Goal: Task Accomplishment & Management: Complete application form

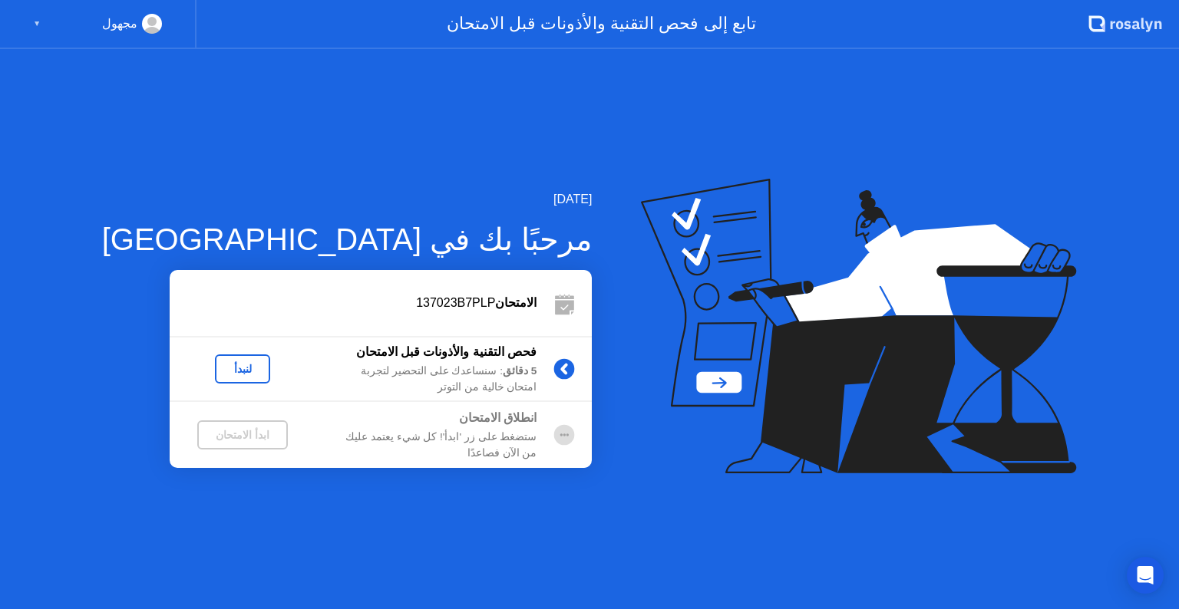
click at [221, 372] on div "لنبدأ" at bounding box center [242, 369] width 43 height 12
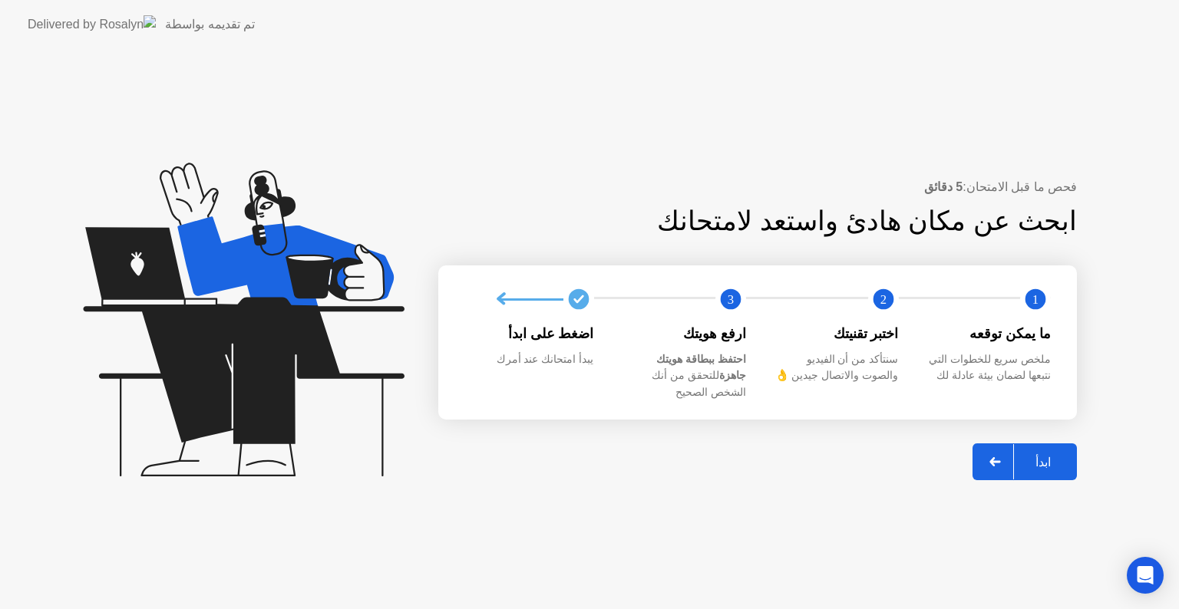
click at [1042, 461] on div "ابدأ" at bounding box center [1043, 462] width 58 height 15
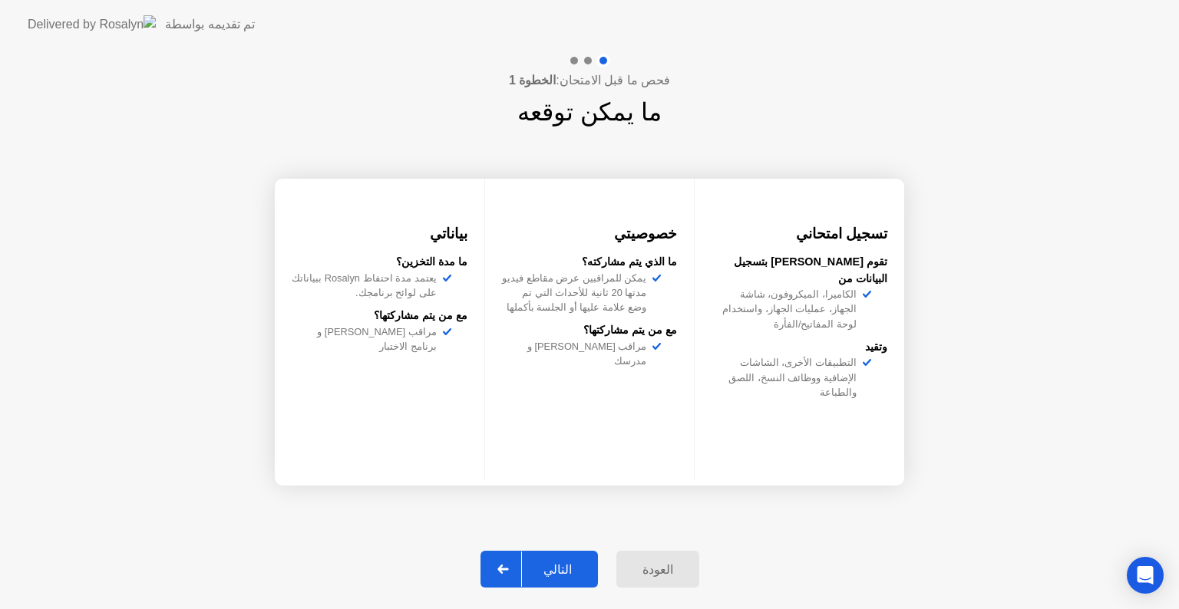
click at [537, 563] on div "التالي" at bounding box center [557, 570] width 71 height 15
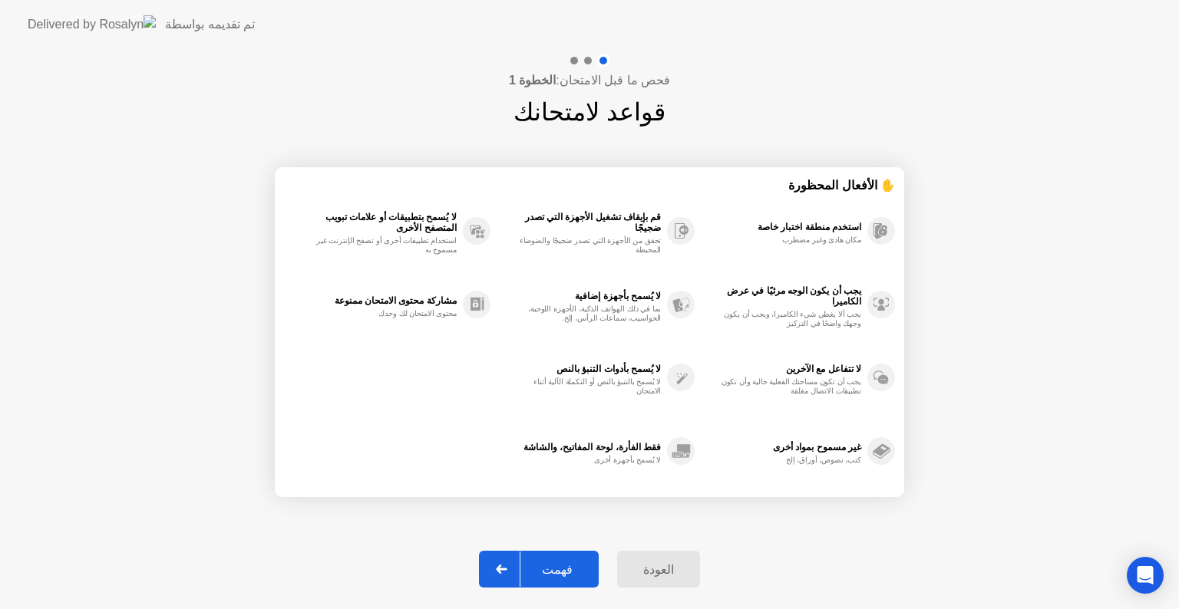
click at [507, 570] on icon at bounding box center [501, 569] width 11 height 9
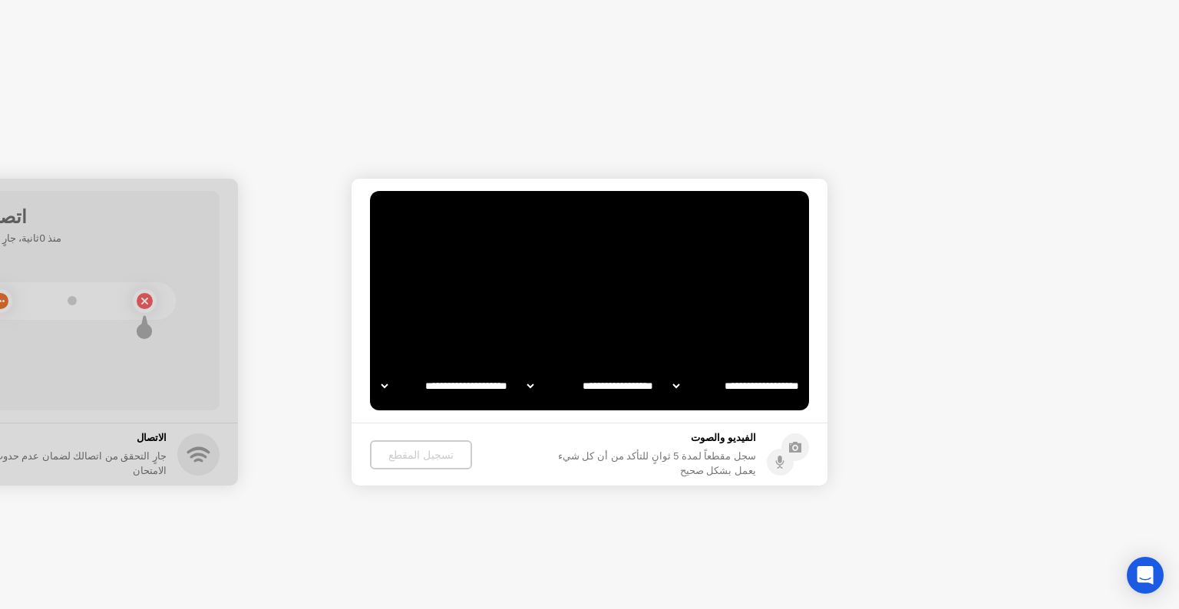
select select "**********"
select select "*******"
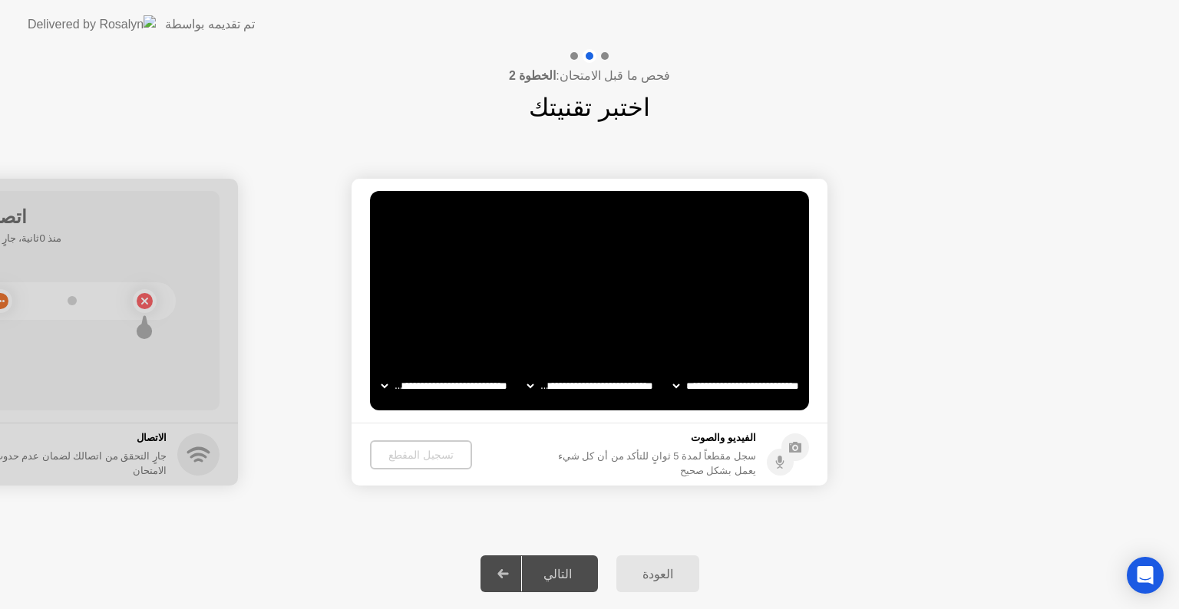
click at [608, 295] on video at bounding box center [589, 301] width 439 height 220
click at [725, 387] on select "**********" at bounding box center [736, 386] width 131 height 31
click at [591, 384] on select "**********" at bounding box center [590, 386] width 131 height 31
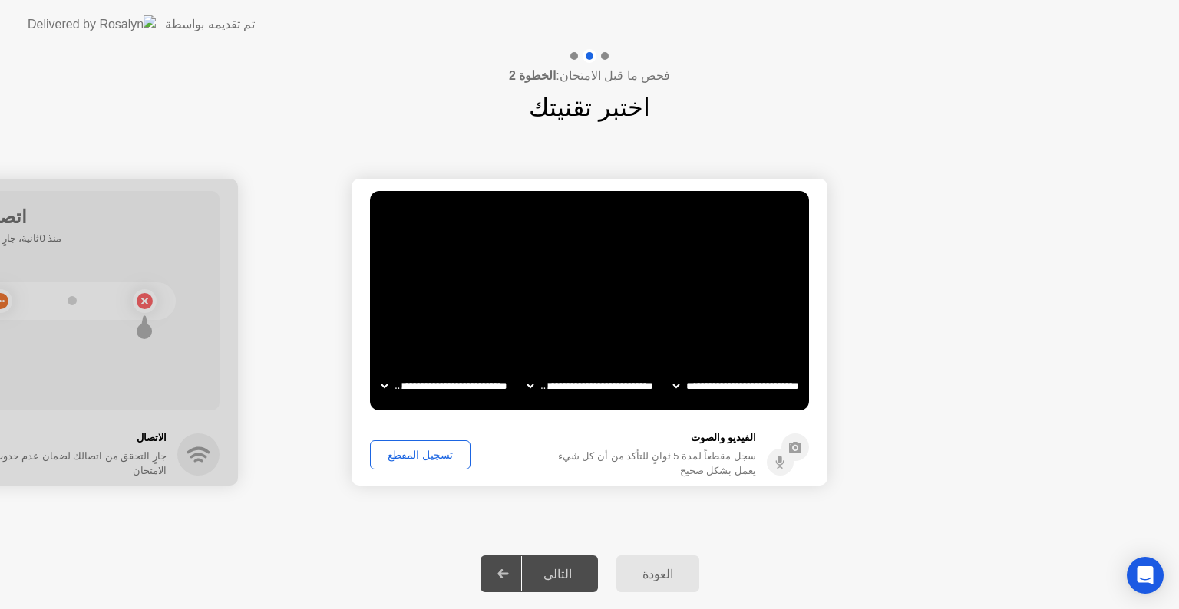
click at [464, 388] on select "**********" at bounding box center [444, 386] width 131 height 31
click at [409, 454] on div "تسجيل المقطع" at bounding box center [420, 455] width 90 height 12
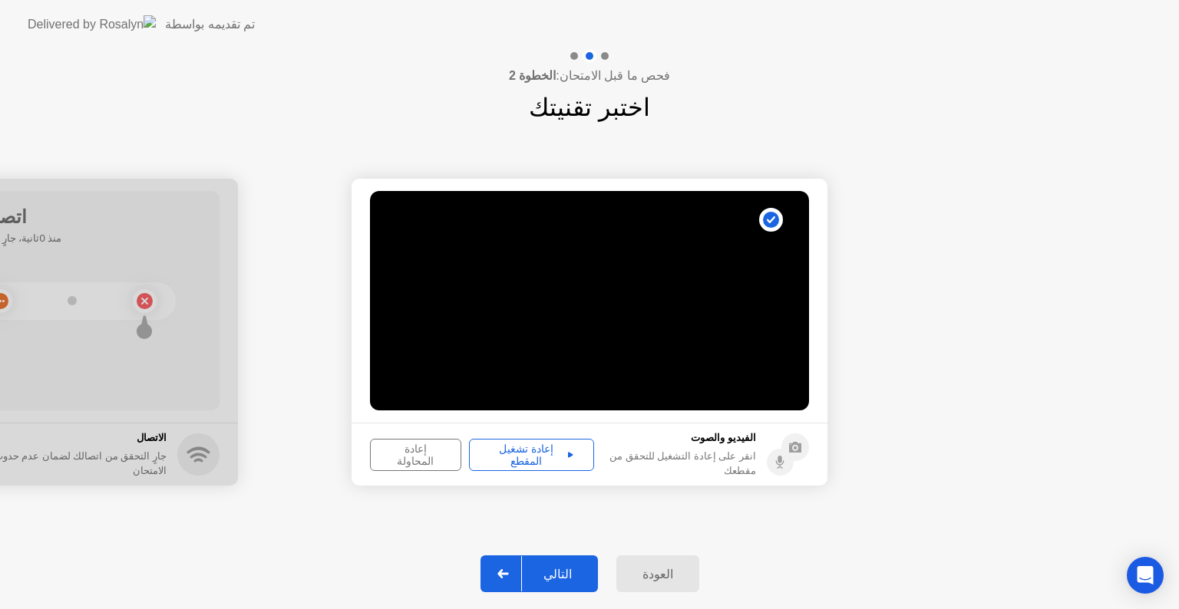
click at [508, 453] on div "إعادة تشغيل المقطع" at bounding box center [531, 455] width 114 height 25
click at [522, 569] on div at bounding box center [503, 573] width 37 height 35
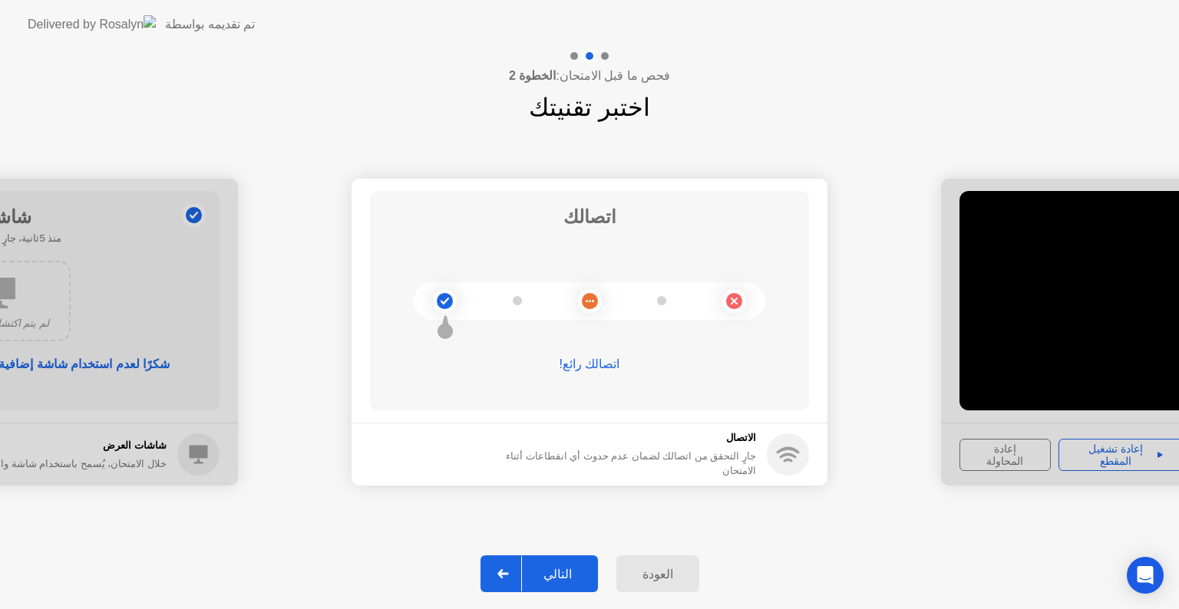
click at [642, 571] on div "العودة" at bounding box center [658, 574] width 74 height 15
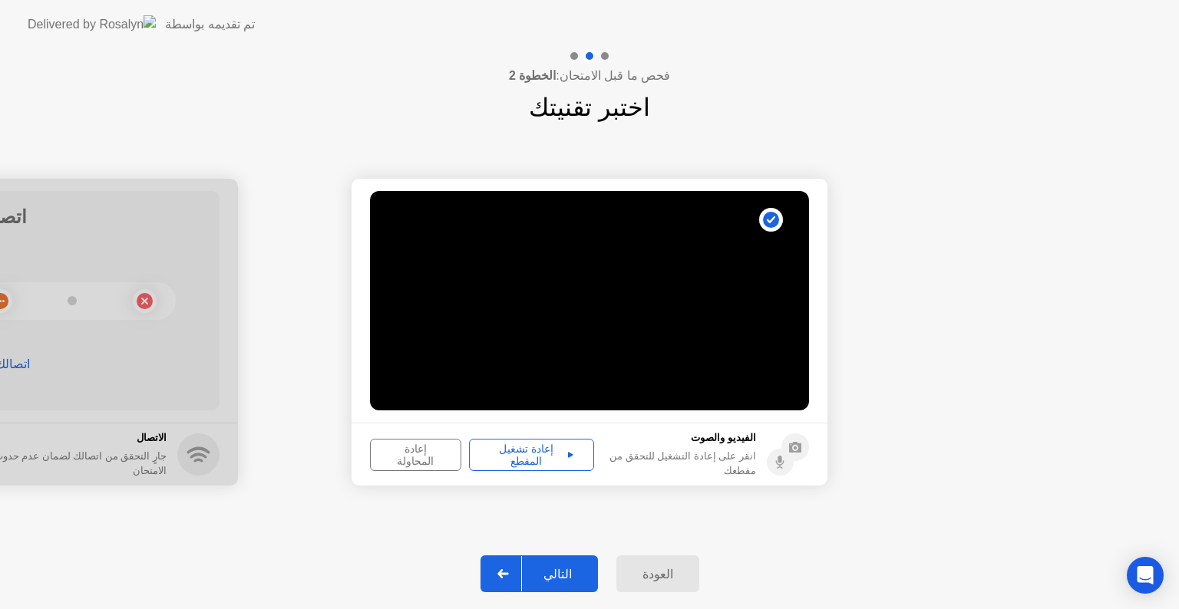
click at [421, 454] on div "إعادة المحاولة" at bounding box center [415, 455] width 81 height 25
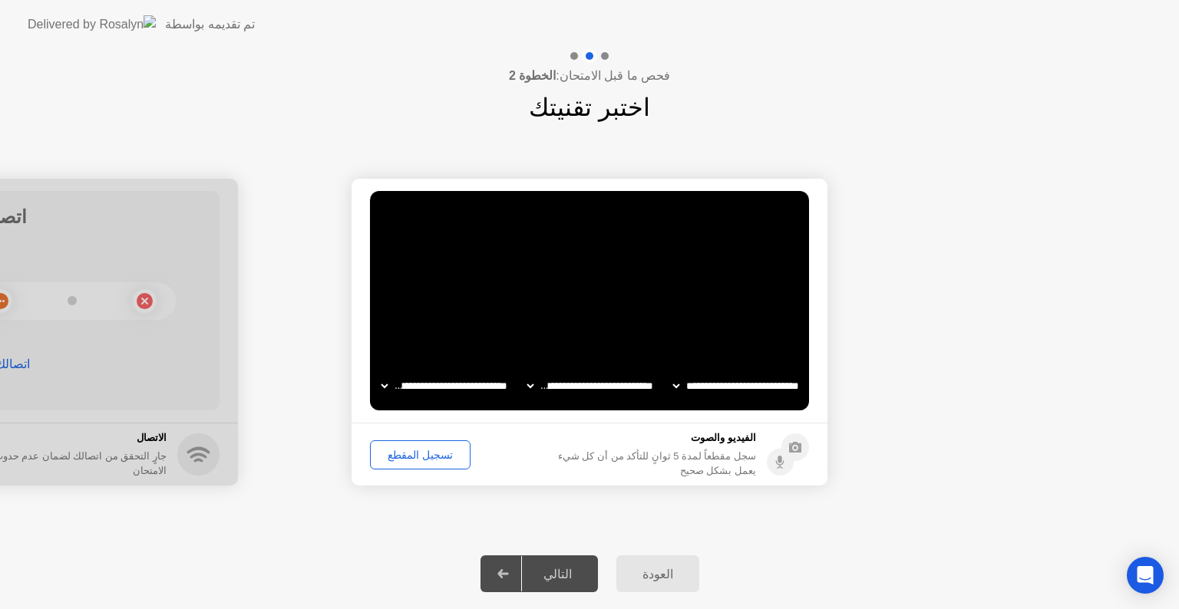
click at [424, 454] on div "تسجيل المقطع" at bounding box center [420, 455] width 90 height 12
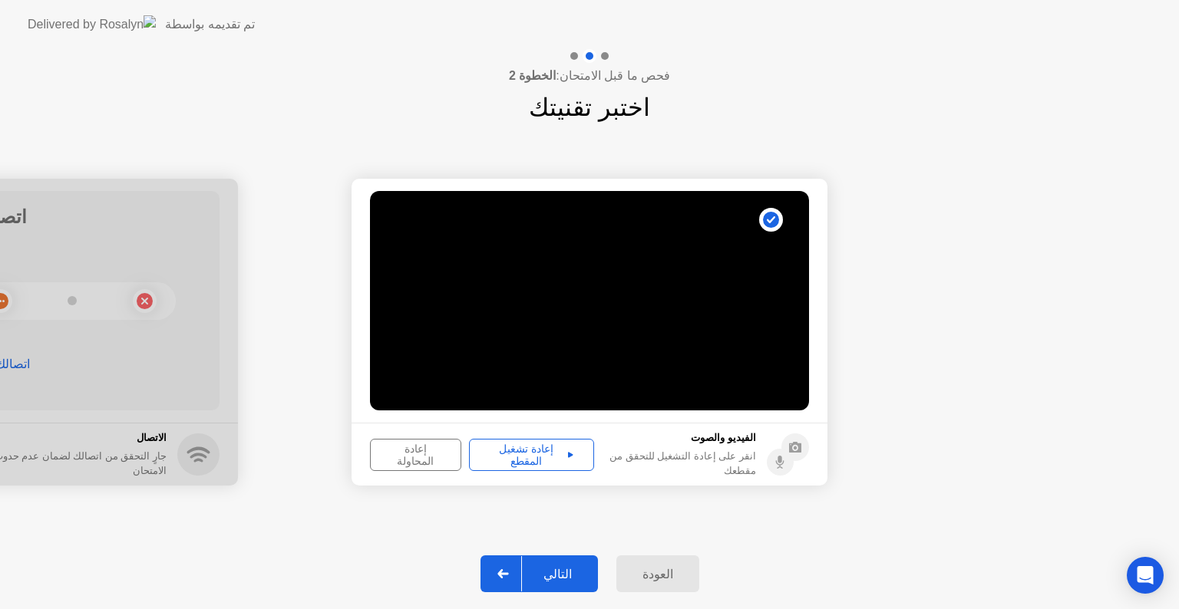
click at [510, 454] on div "إعادة تشغيل المقطع" at bounding box center [531, 455] width 114 height 25
click at [507, 573] on icon at bounding box center [502, 574] width 11 height 9
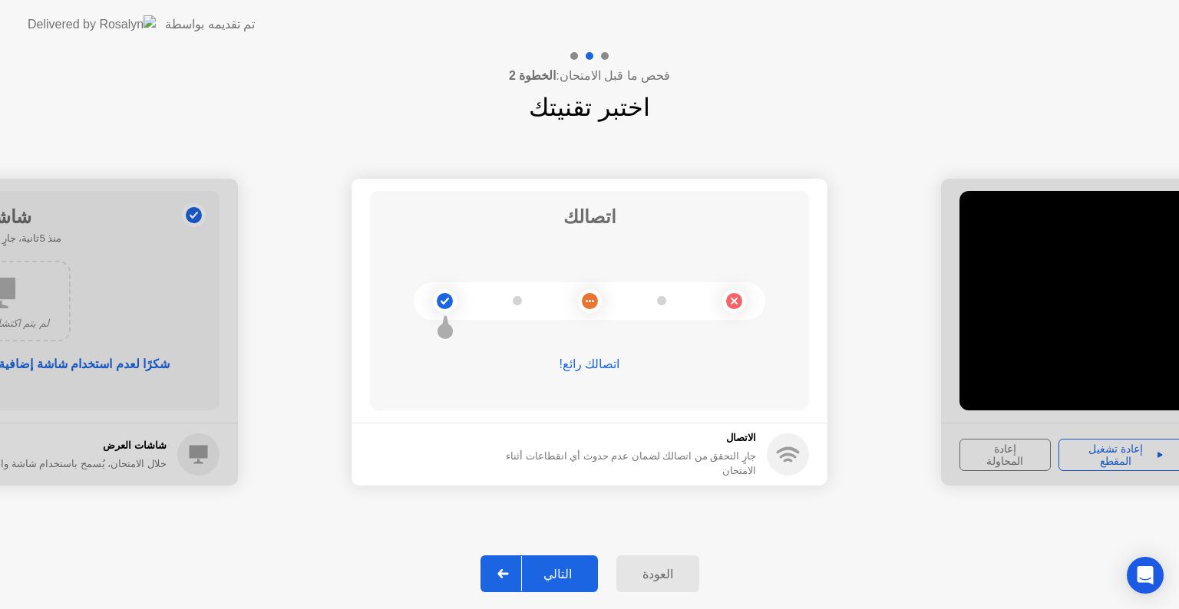
click at [508, 573] on icon at bounding box center [502, 574] width 11 height 9
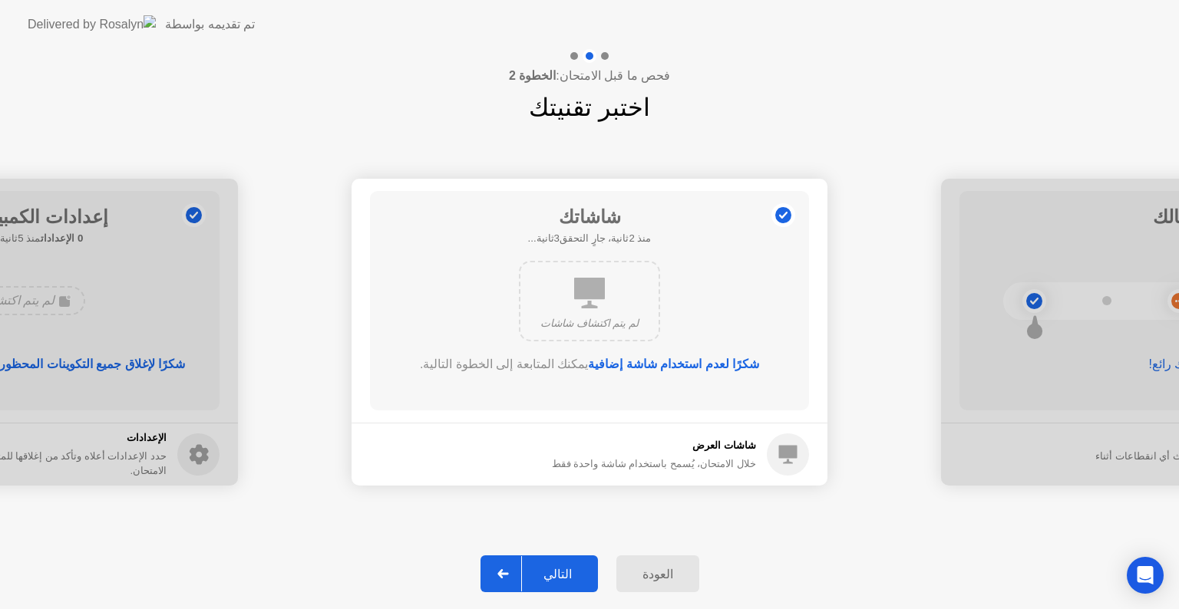
click at [508, 573] on icon at bounding box center [502, 574] width 11 height 9
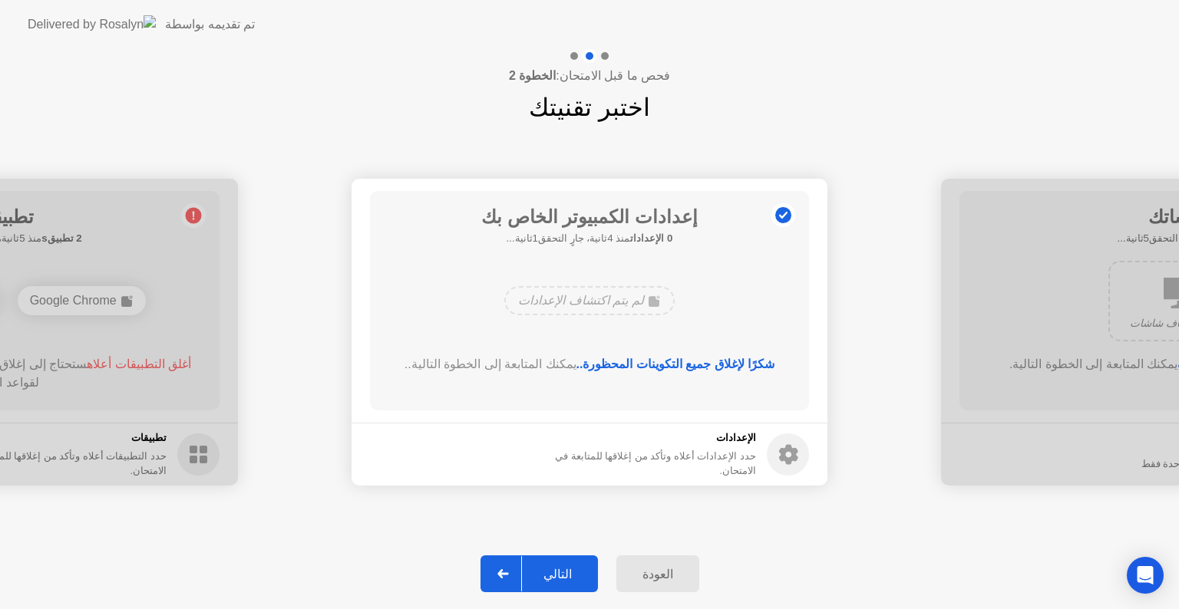
click at [522, 574] on div at bounding box center [503, 573] width 37 height 35
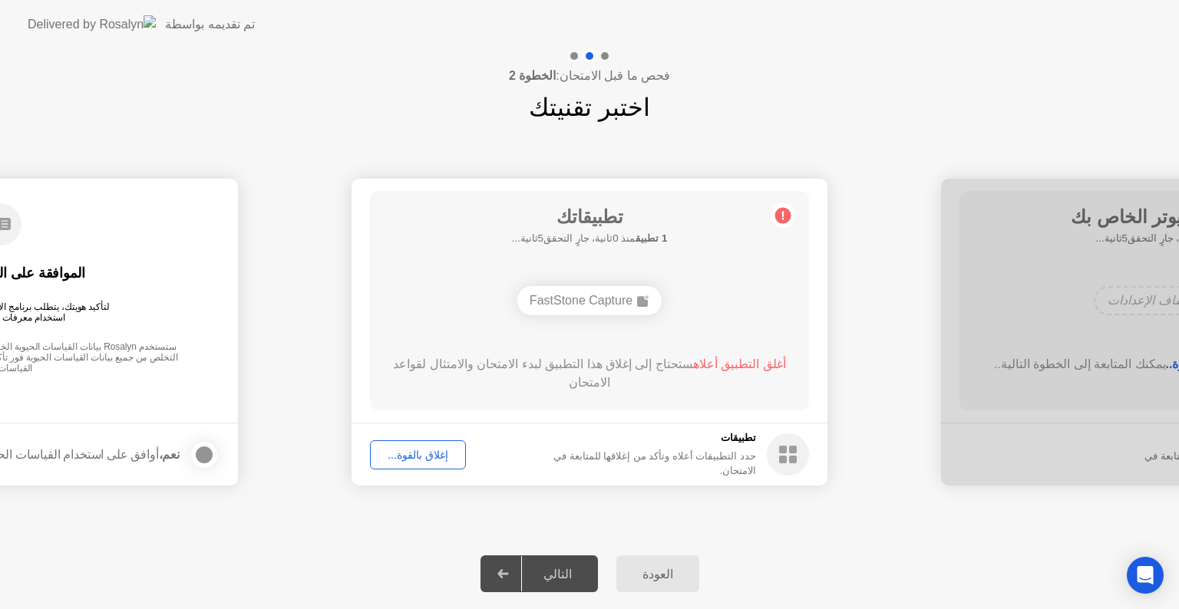
click at [420, 460] on div "إغلاق بالقوة..." at bounding box center [417, 455] width 85 height 12
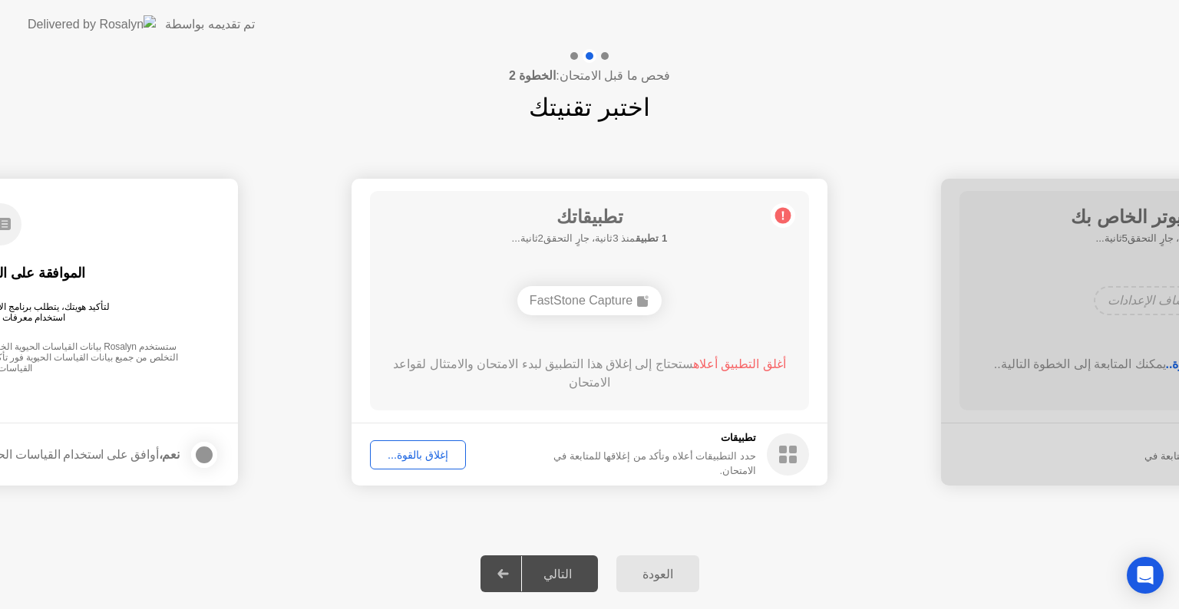
click at [415, 452] on div "إغلاق بالقوة..." at bounding box center [417, 455] width 85 height 12
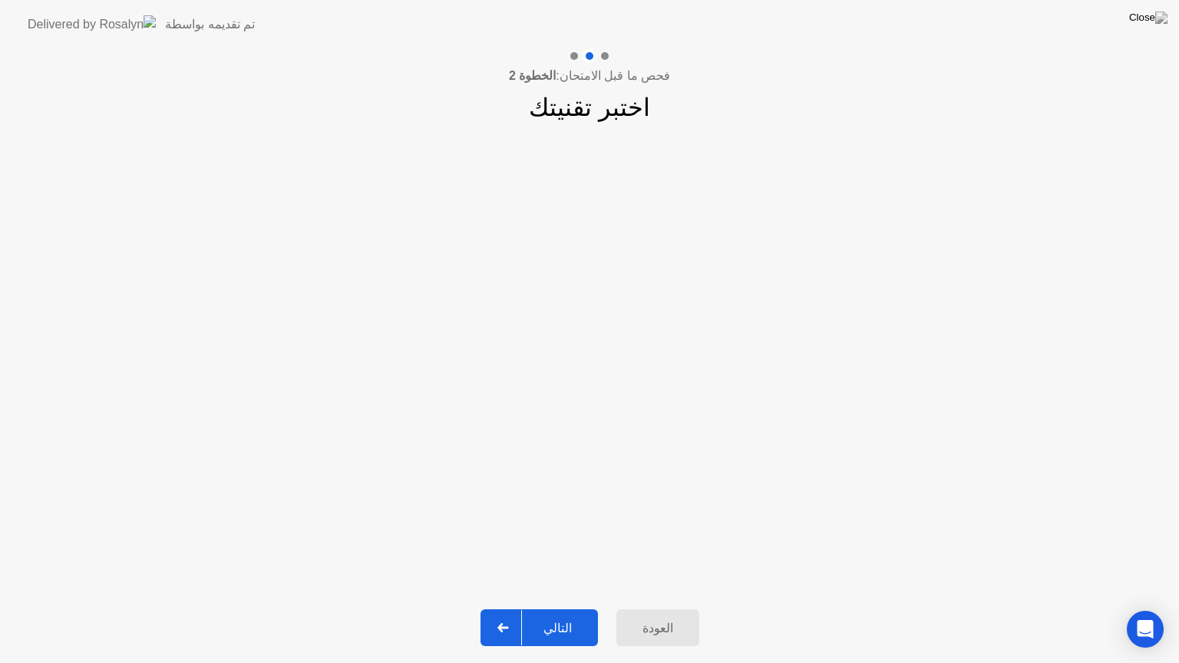
click at [505, 609] on icon at bounding box center [503, 627] width 12 height 9
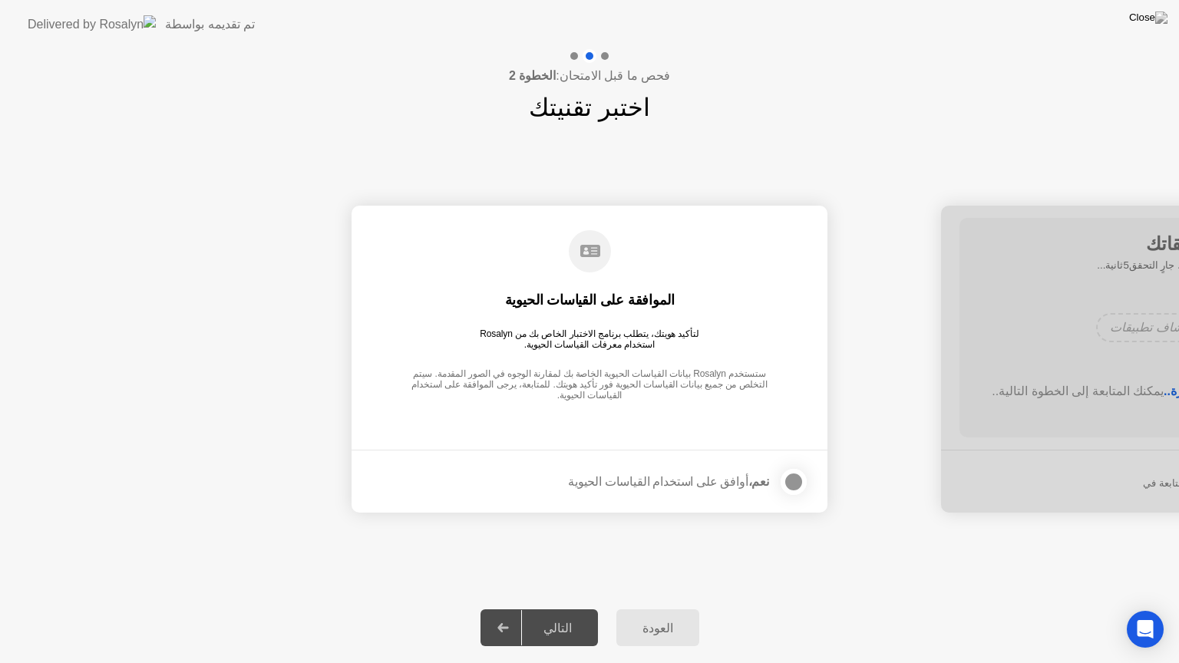
click at [505, 609] on icon at bounding box center [503, 627] width 12 height 9
click at [794, 480] on div at bounding box center [793, 482] width 18 height 18
click at [519, 609] on div at bounding box center [503, 627] width 37 height 35
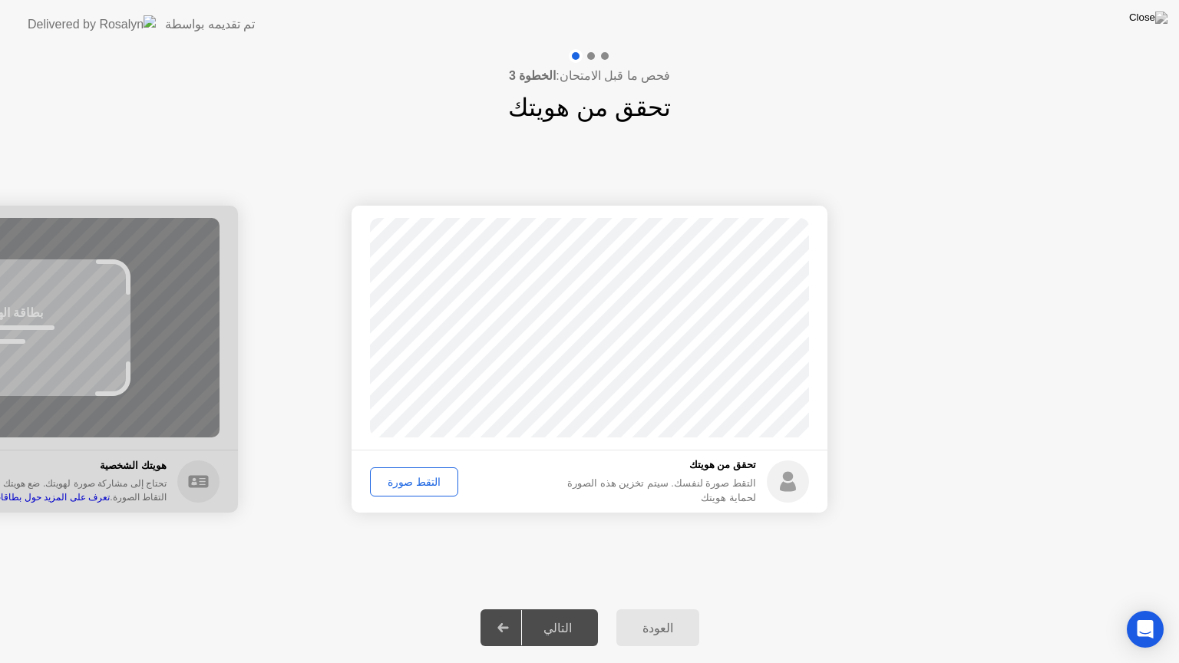
click at [424, 485] on div "التقط صورة" at bounding box center [414, 482] width 78 height 12
click at [509, 609] on icon at bounding box center [503, 627] width 12 height 9
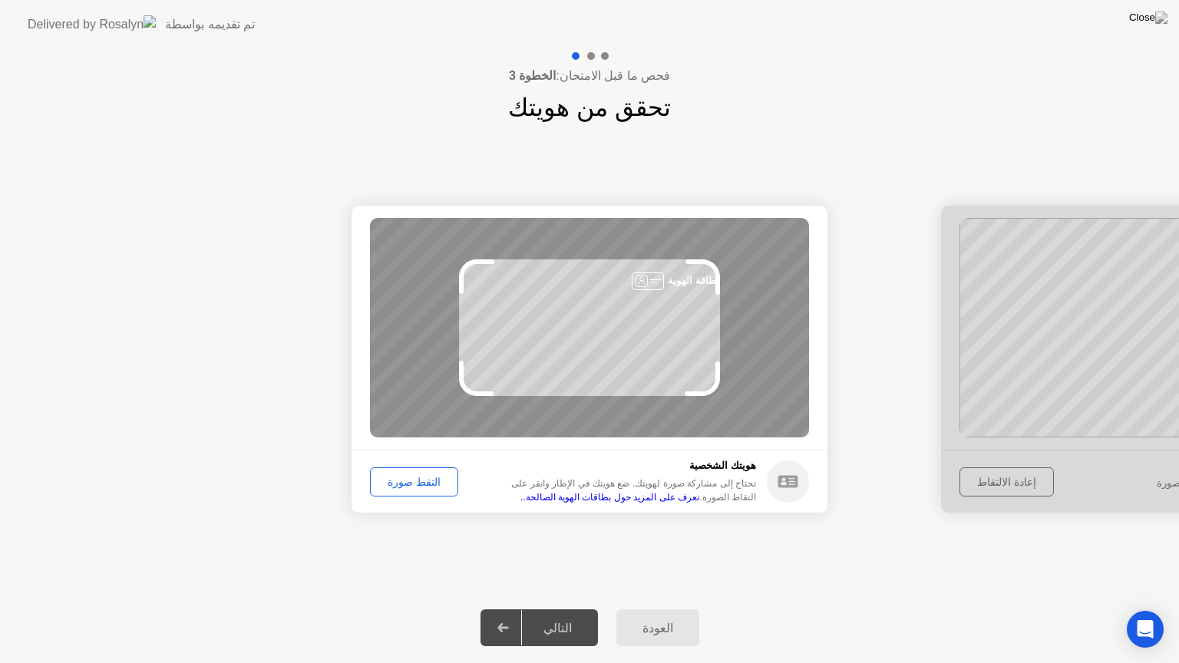
click at [421, 476] on div "التقط صورة" at bounding box center [414, 482] width 78 height 12
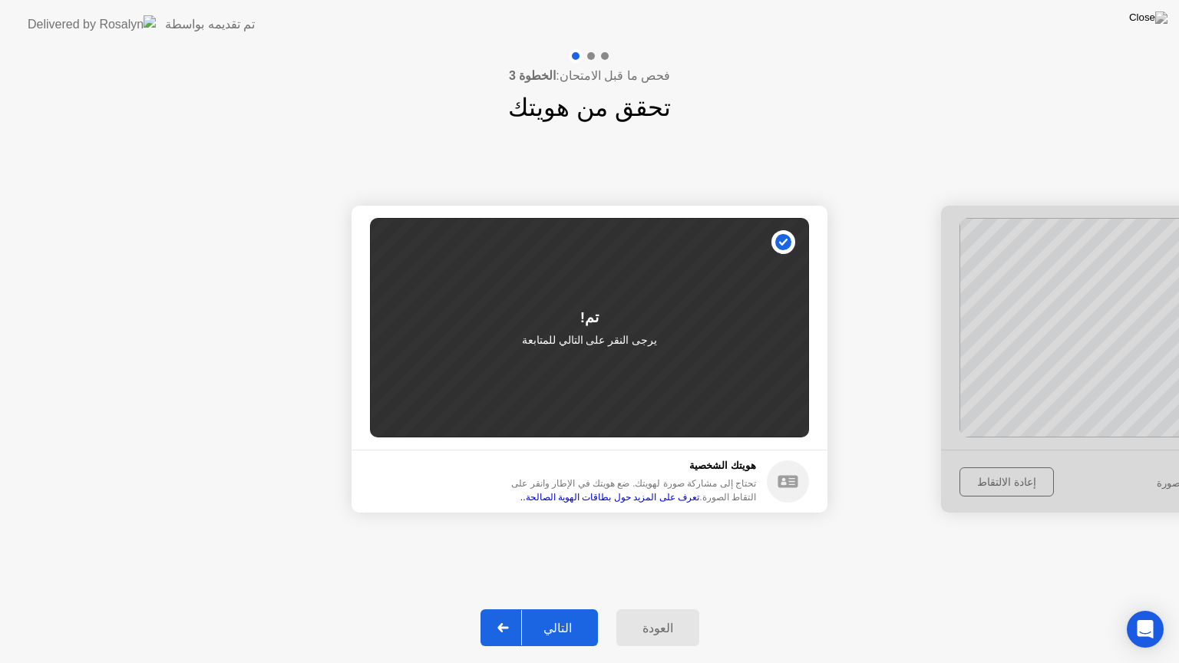
click at [508, 609] on icon at bounding box center [502, 627] width 11 height 9
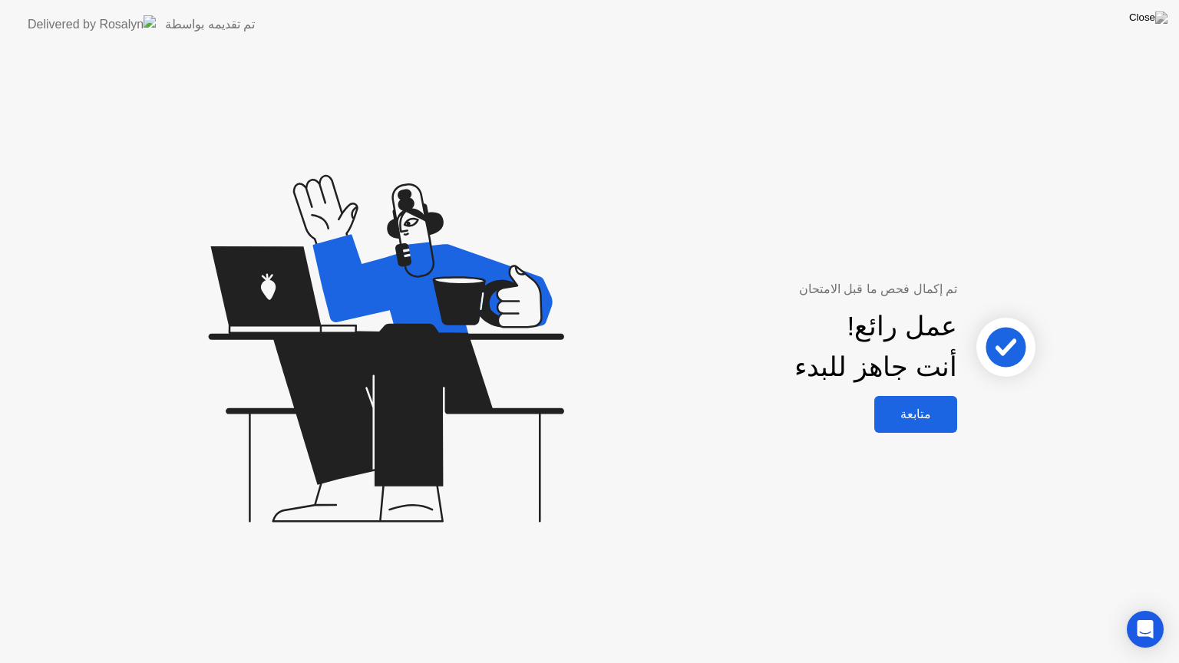
click at [929, 421] on div "متابعة" at bounding box center [916, 414] width 74 height 15
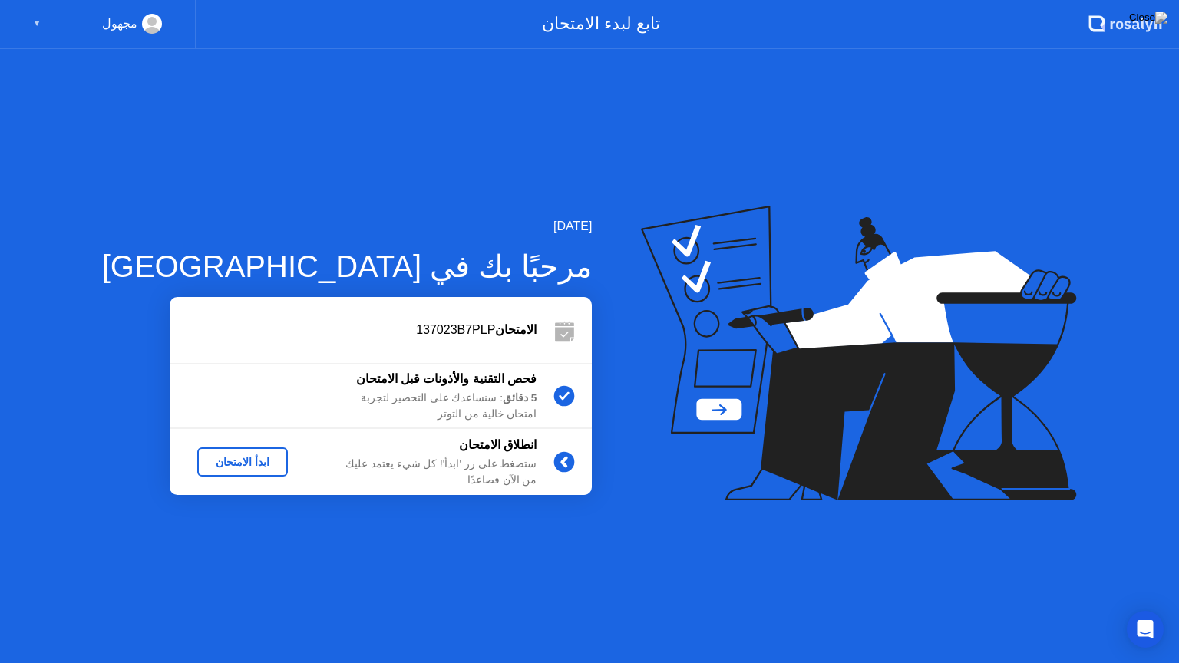
click at [216, 457] on div "ابدأ الامتحان" at bounding box center [242, 462] width 78 height 12
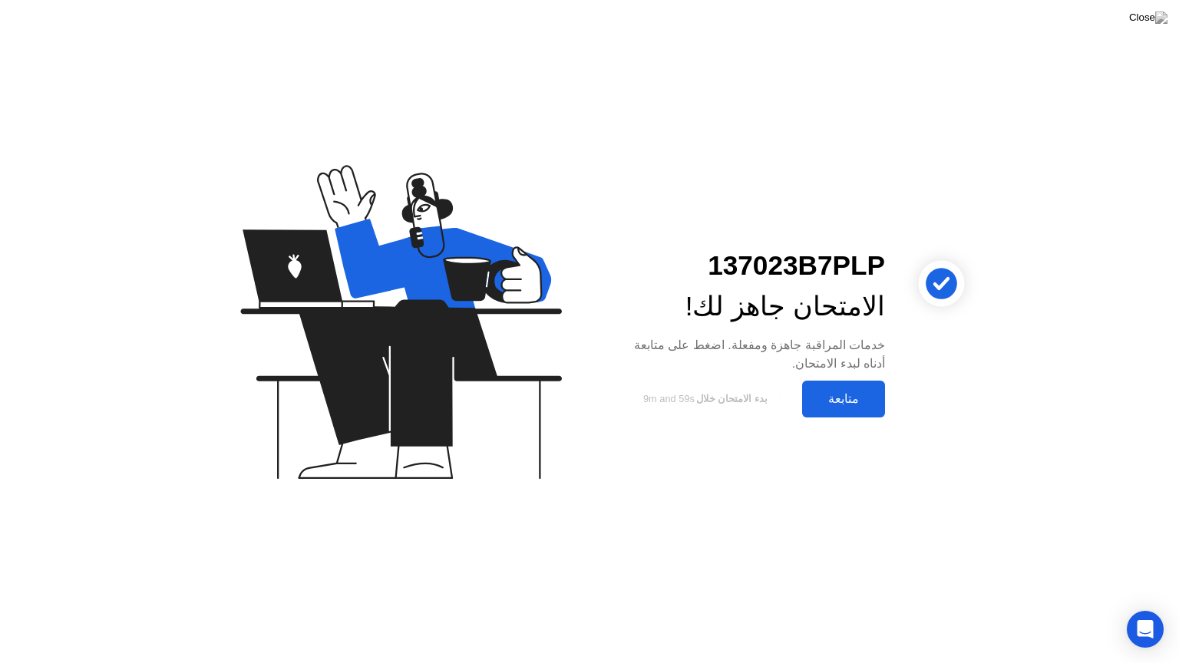
click at [849, 404] on div "متابعة" at bounding box center [844, 398] width 74 height 15
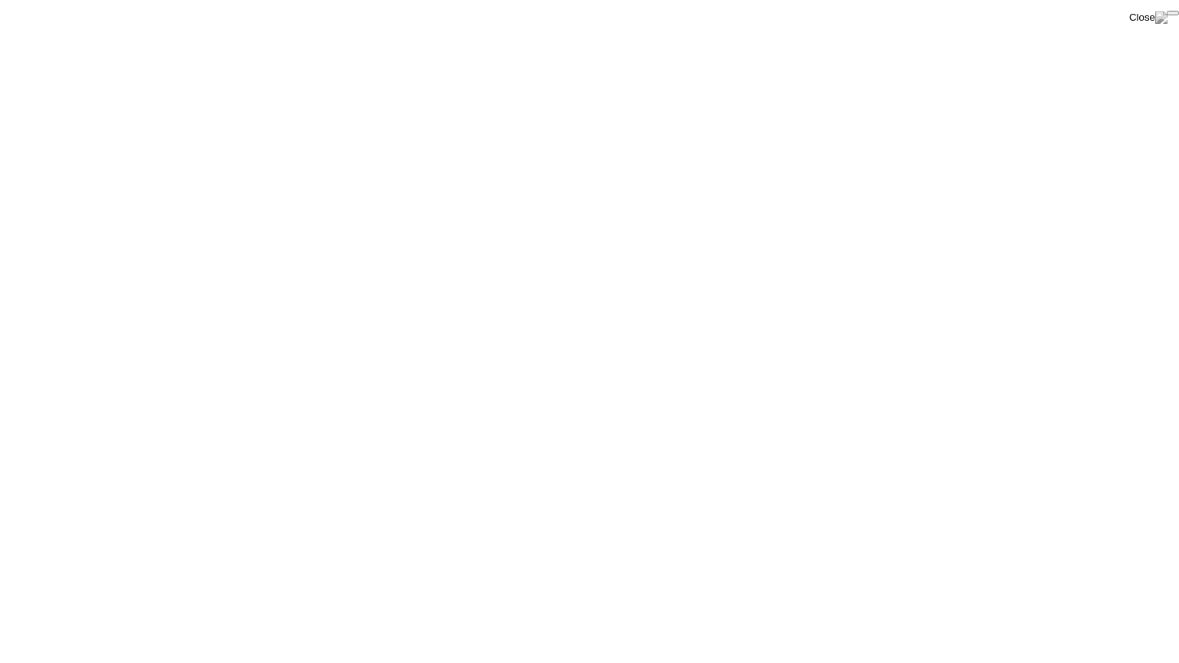
click div "End Proctoring Session"
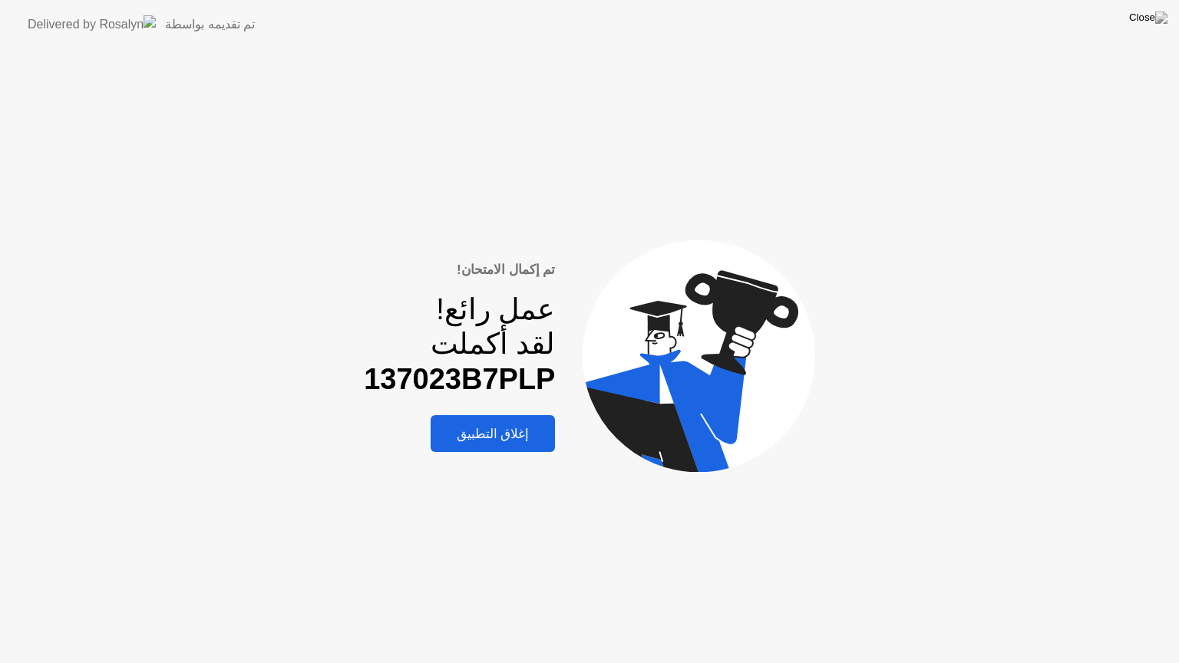
click at [494, 438] on div "إغلاق التطبيق" at bounding box center [493, 434] width 116 height 16
